Goal: Task Accomplishment & Management: Manage account settings

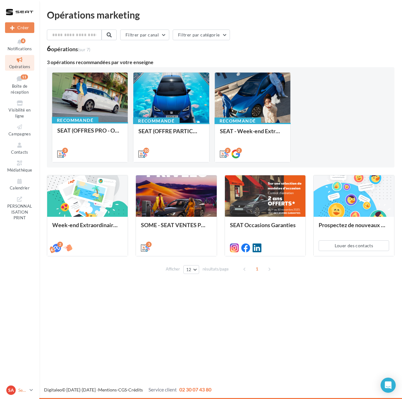
click at [15, 390] on div "SA" at bounding box center [10, 390] width 9 height 9
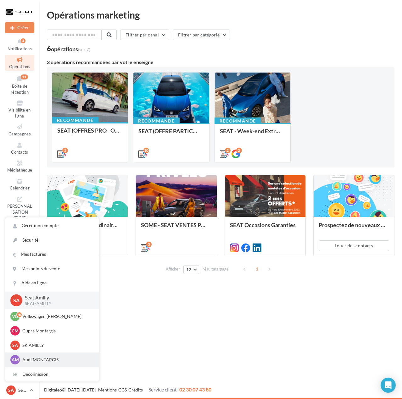
click at [27, 355] on div "AM Audi MONTARGIS audi-mont-adufl" at bounding box center [52, 360] width 94 height 14
click at [26, 361] on p "Audi MONTARGIS" at bounding box center [56, 360] width 69 height 6
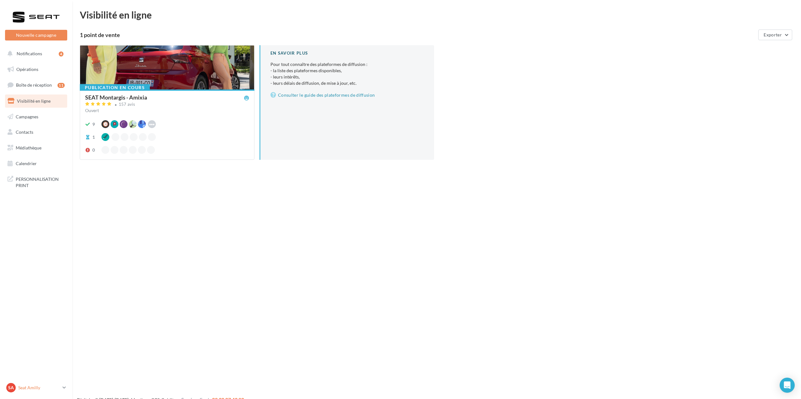
click at [41, 385] on p "Seat Amilly" at bounding box center [39, 388] width 42 height 6
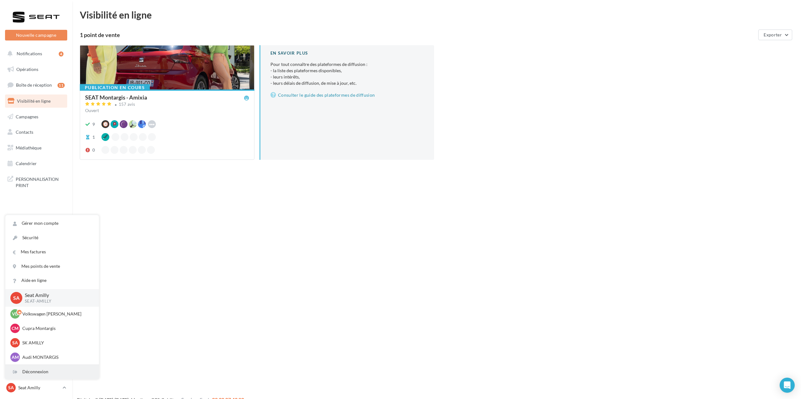
click at [44, 375] on div "Déconnexion" at bounding box center [52, 372] width 94 height 14
